Goal: Book appointment/travel/reservation

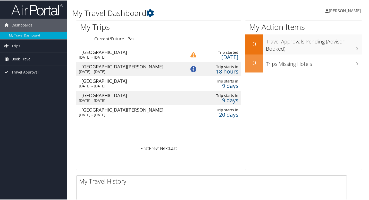
click at [21, 57] on span "Book Travel" at bounding box center [22, 58] width 20 height 13
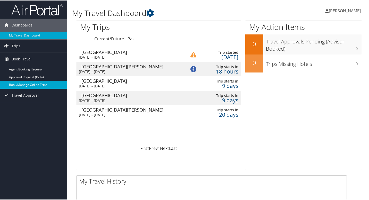
click at [32, 81] on link "Book/Manage Online Trips" at bounding box center [33, 85] width 67 height 8
